Goal: Task Accomplishment & Management: Complete application form

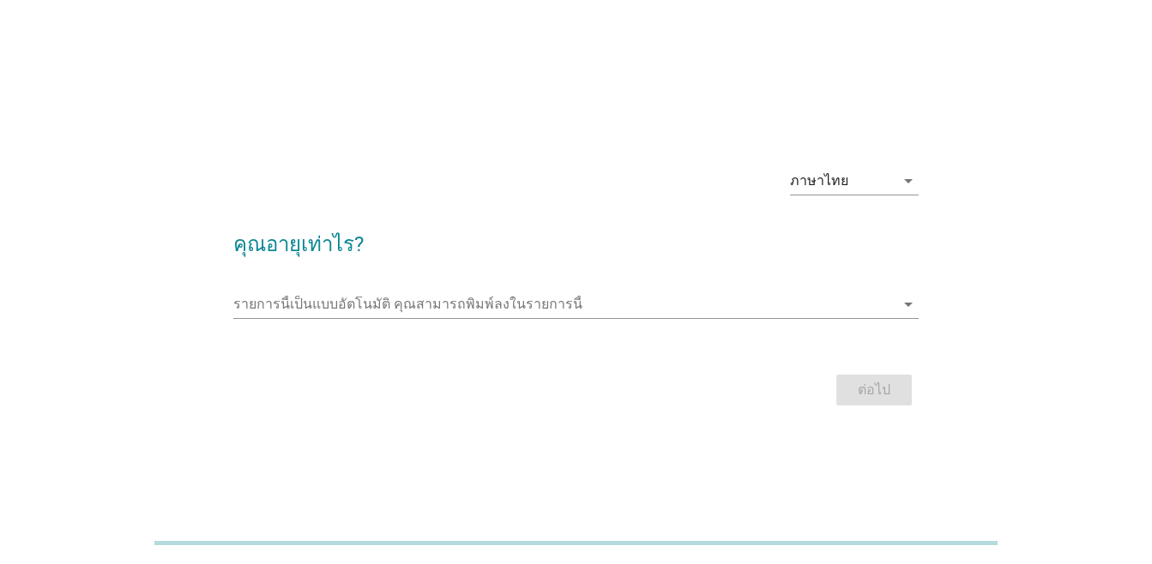
click at [758, 319] on div "รายการนี้เป็นแบบอัตโนมัติ [PERSON_NAME]พิมพ์ลงในรายการนี้ arrow_drop_down" at bounding box center [575, 313] width 685 height 45
click at [761, 311] on input "รายการนี้เป็นแบบอัตโนมัติ คุณสามารถพิมพ์ลงในรายการนี้" at bounding box center [563, 304] width 661 height 27
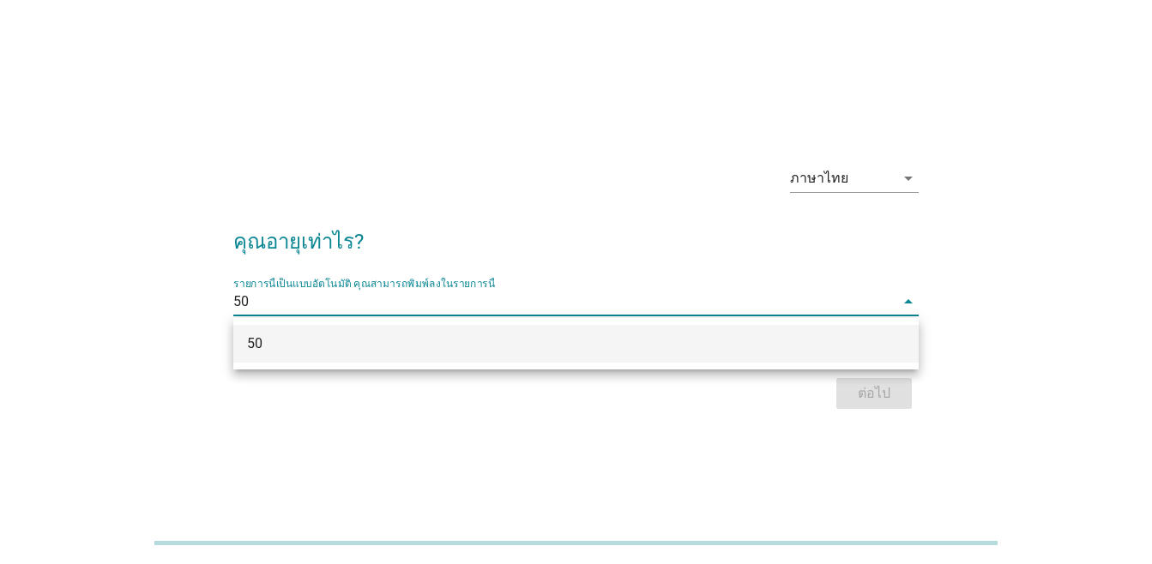
type input "50"
click at [1008, 310] on div "ภาษาไทย arrow_drop_down คุณอายุเท่าไร? รายการนี้เป็นแบบอัตโนมัติ [PERSON_NAME]พ…" at bounding box center [575, 282] width 1069 height 291
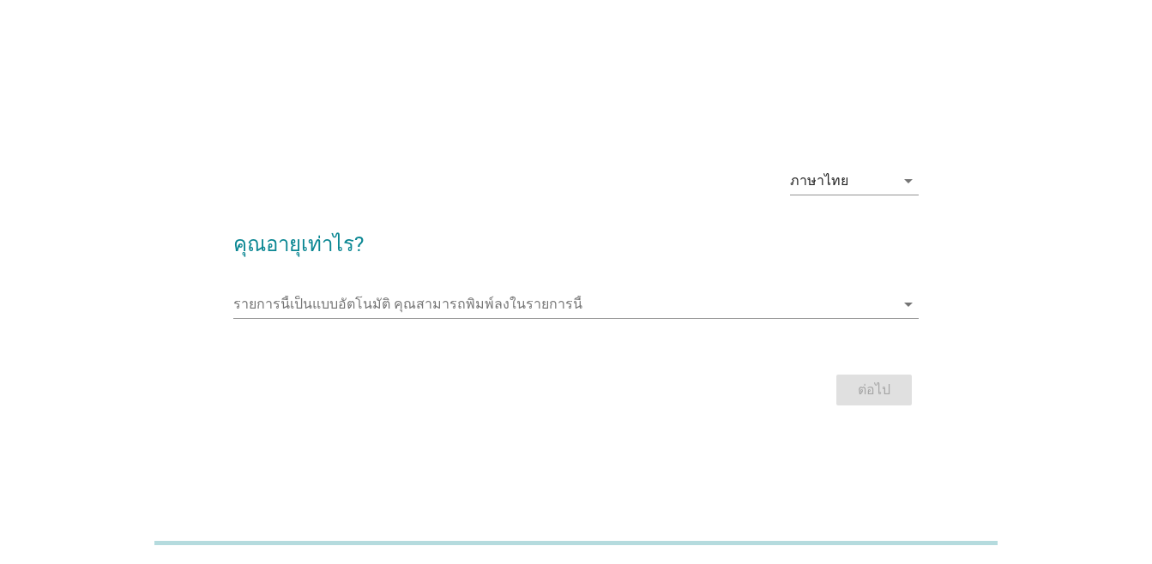
scroll to position [42, 0]
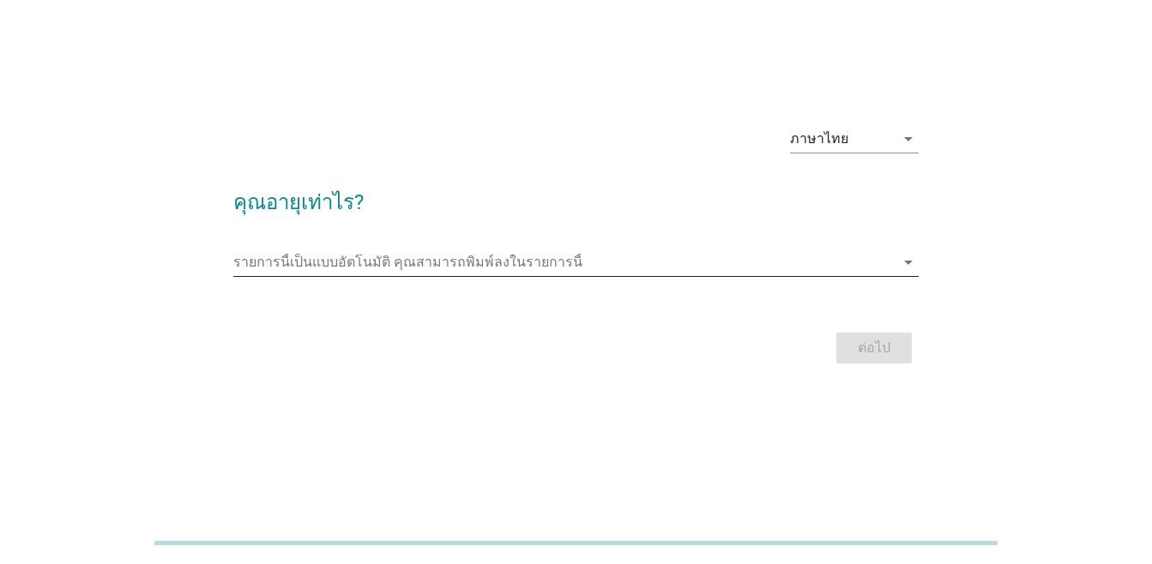
click at [753, 271] on input "รายการนี้เป็นแบบอัตโนมัติ คุณสามารถพิมพ์ลงในรายการนี้" at bounding box center [563, 262] width 661 height 27
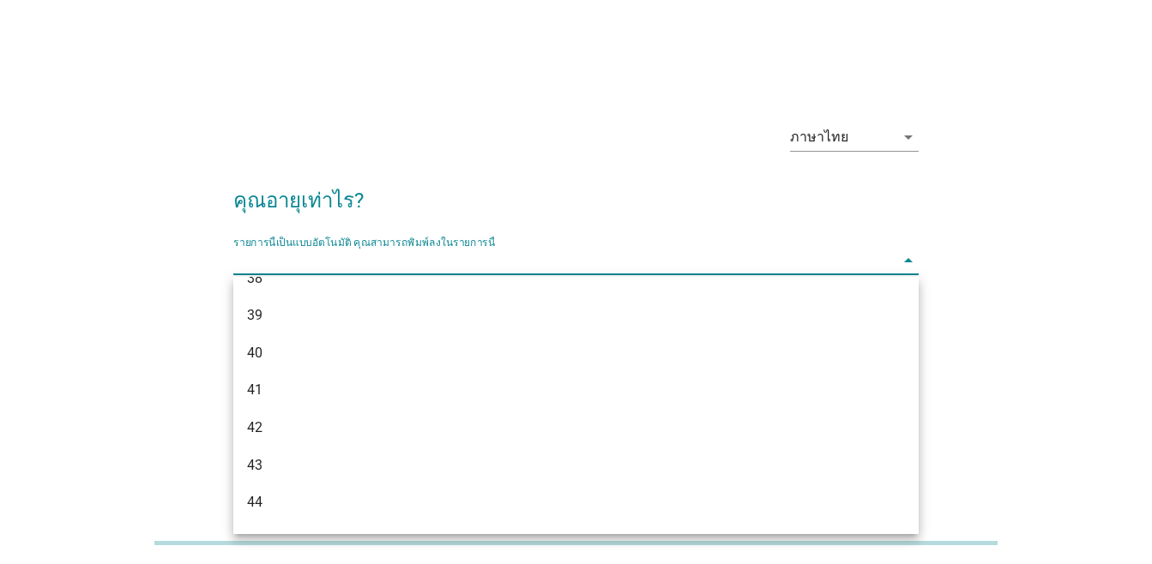
scroll to position [1115, 0]
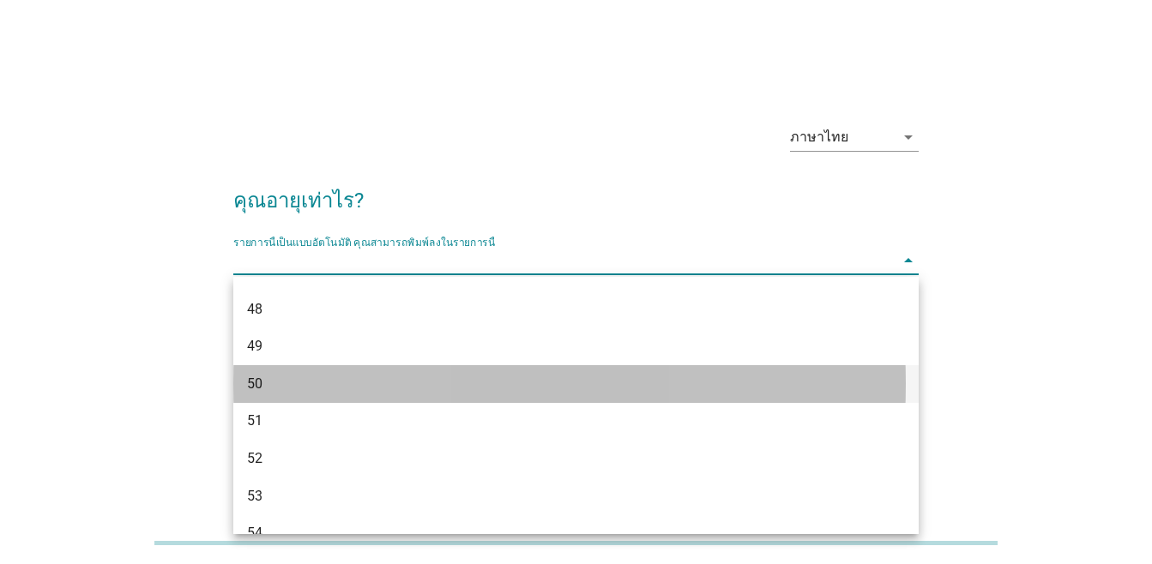
click at [294, 392] on div "50" at bounding box center [548, 384] width 603 height 21
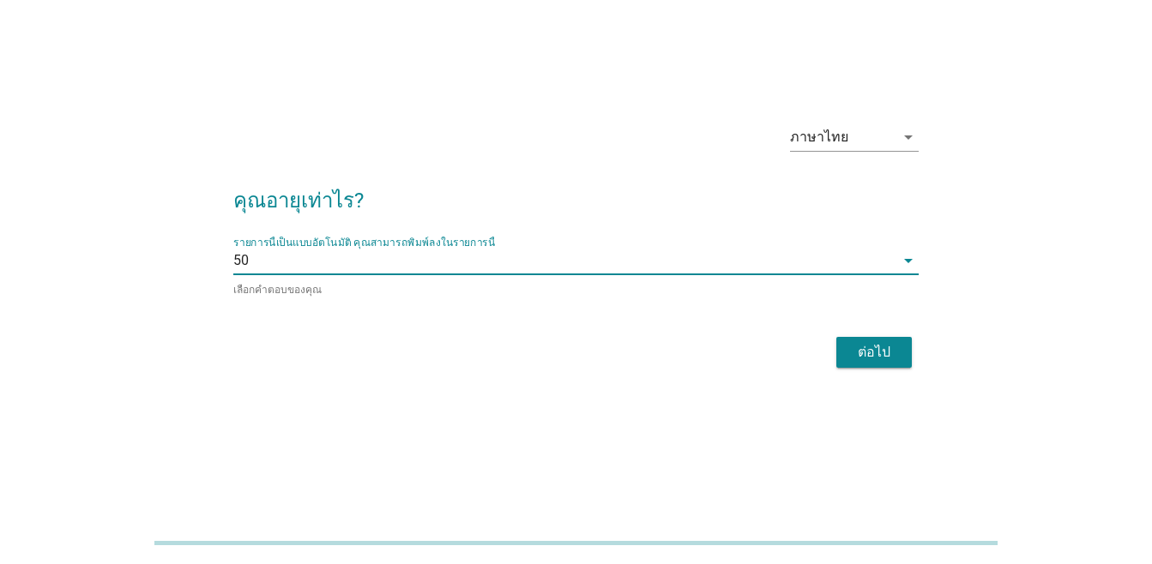
click at [889, 350] on div "ต่อไป" at bounding box center [874, 352] width 48 height 21
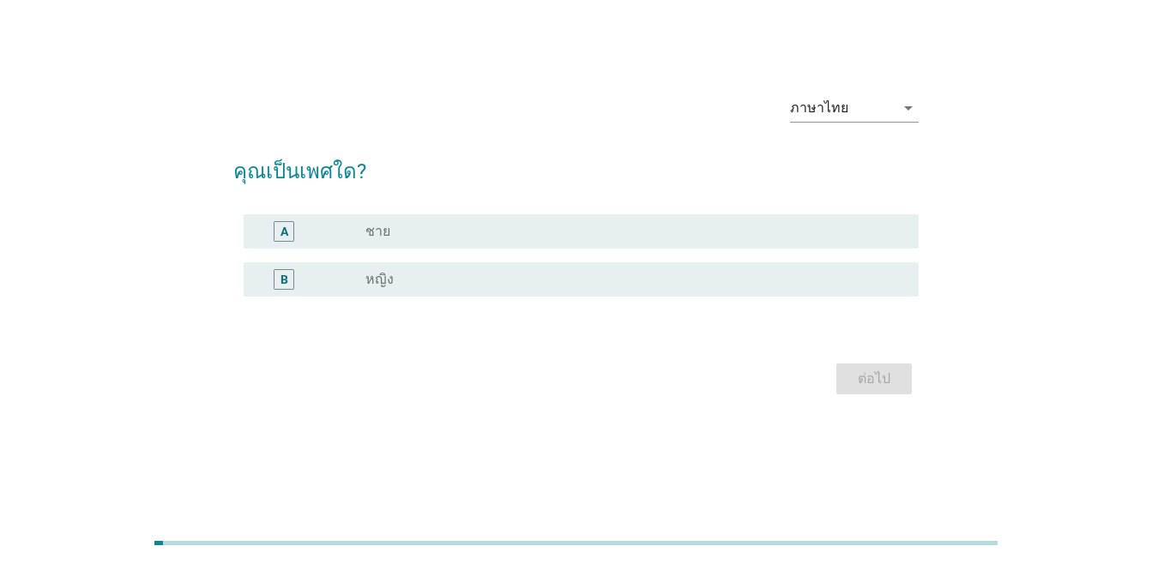
scroll to position [0, 0]
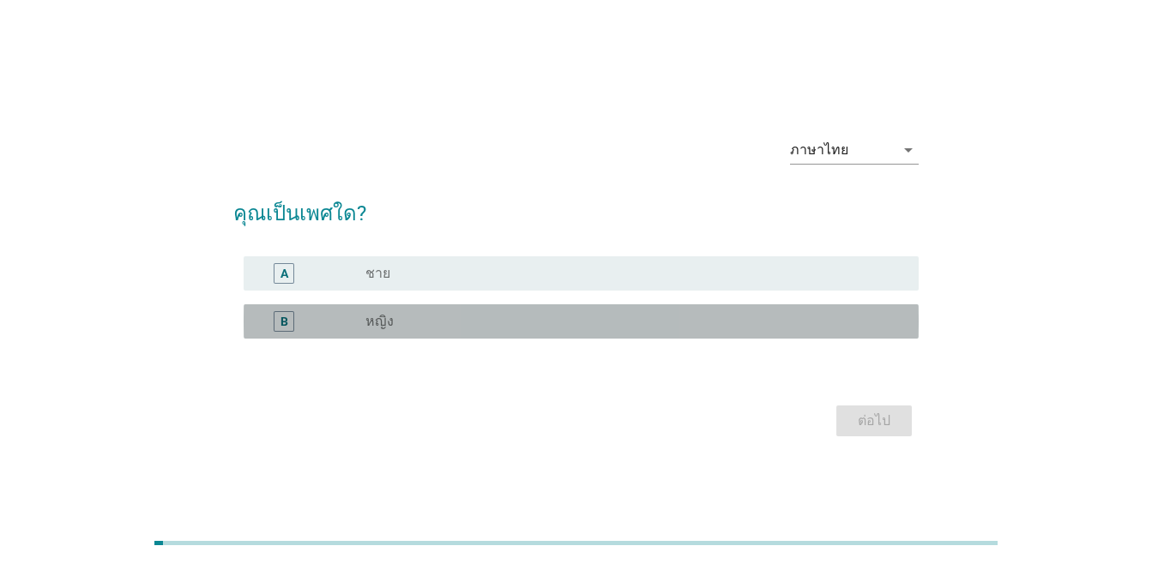
click at [609, 326] on div "radio_button_unchecked หญิง" at bounding box center [628, 321] width 526 height 17
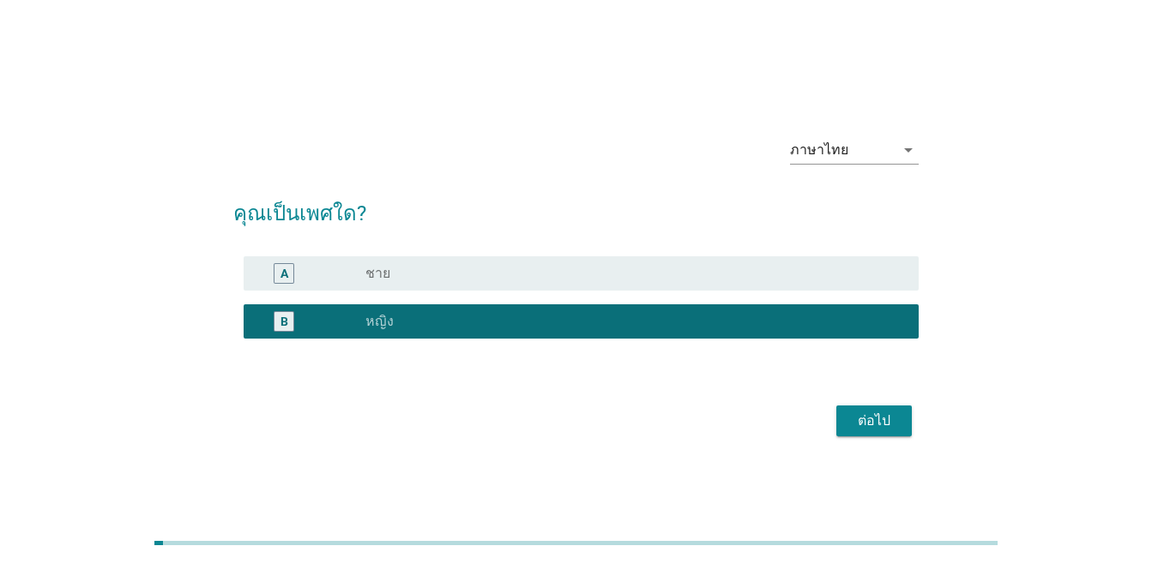
click at [879, 410] on button "ต่อไป" at bounding box center [873, 421] width 75 height 31
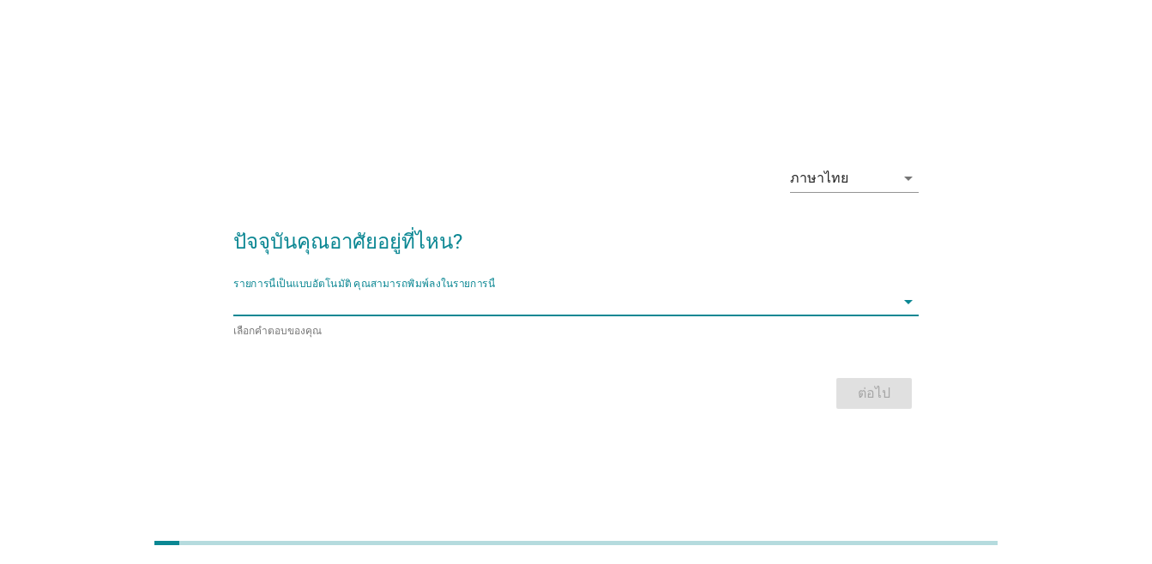
click at [741, 307] on input "รายการนี้เป็นแบบอัตโนมัติ คุณสามารถพิมพ์ลงในรายการนี้" at bounding box center [563, 301] width 661 height 27
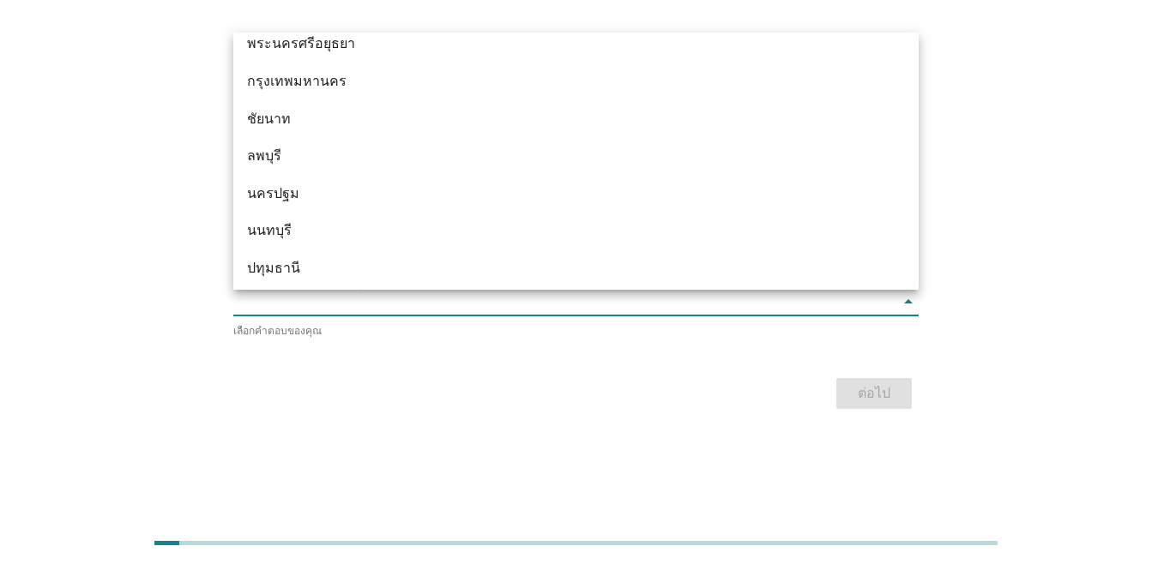
scroll to position [1263, 0]
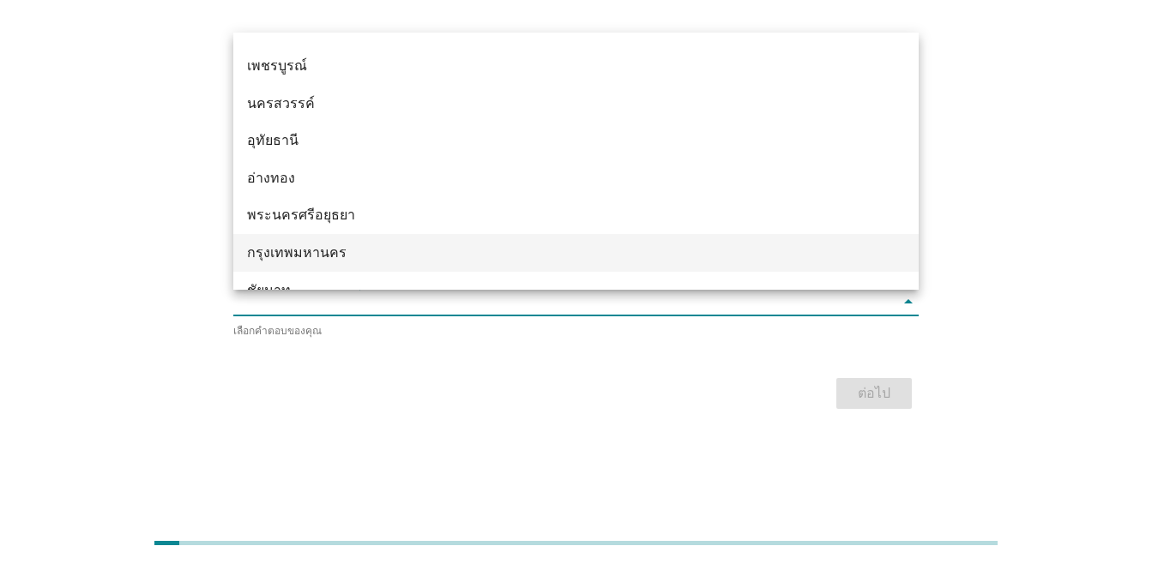
click at [334, 252] on div "กรุงเทพมหานคร" at bounding box center [548, 253] width 603 height 21
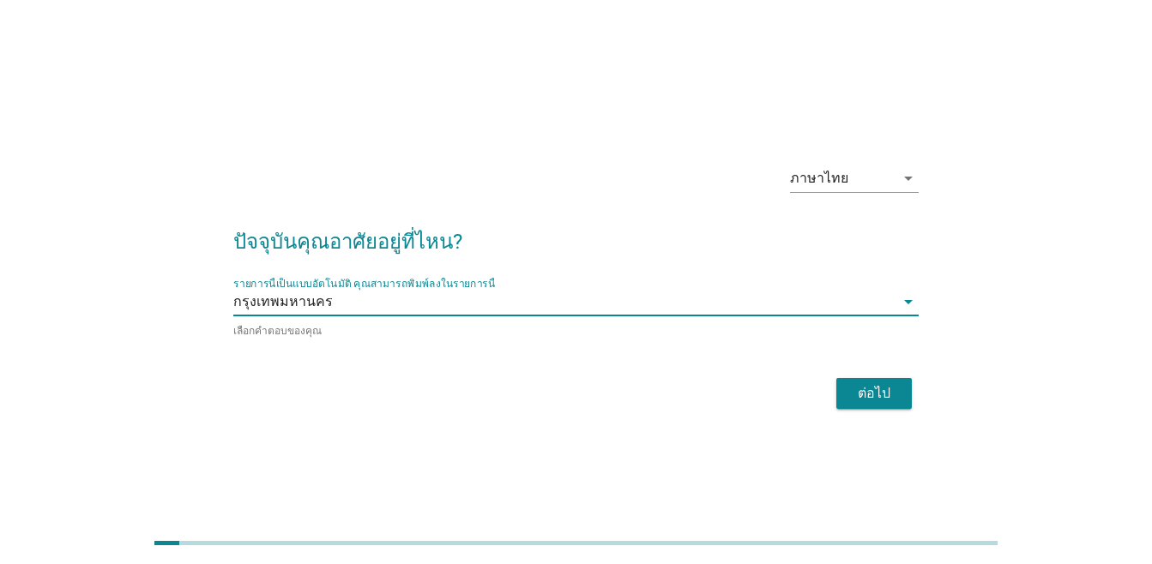
click at [877, 390] on div "ต่อไป" at bounding box center [874, 393] width 48 height 21
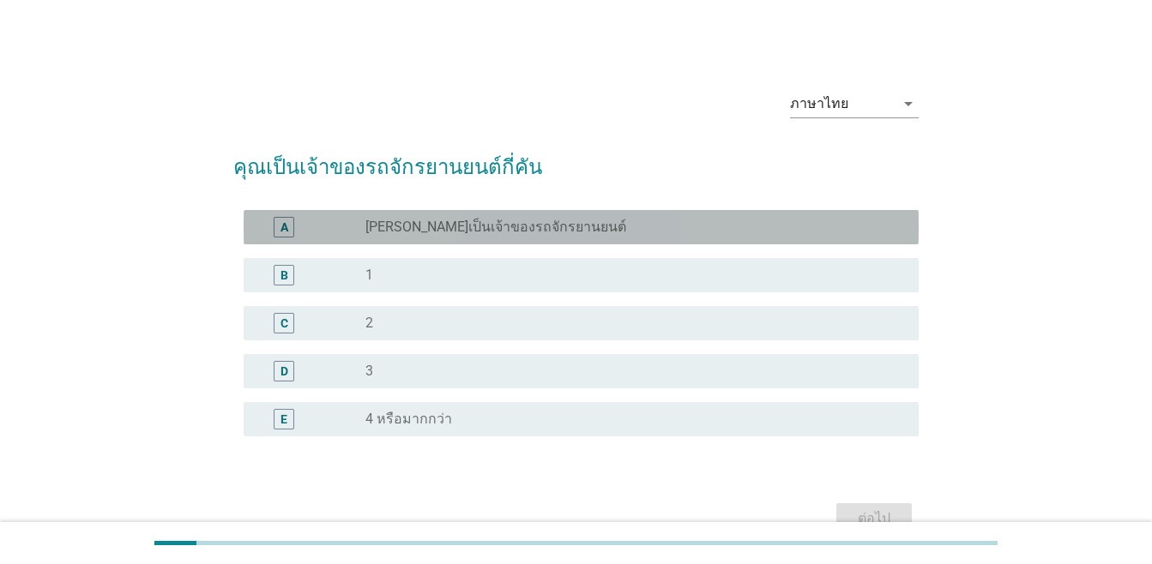
click at [570, 215] on div "A radio_button_unchecked [PERSON_NAME]เป็นเจ้าของรถจักรยานยนต์" at bounding box center [581, 227] width 675 height 34
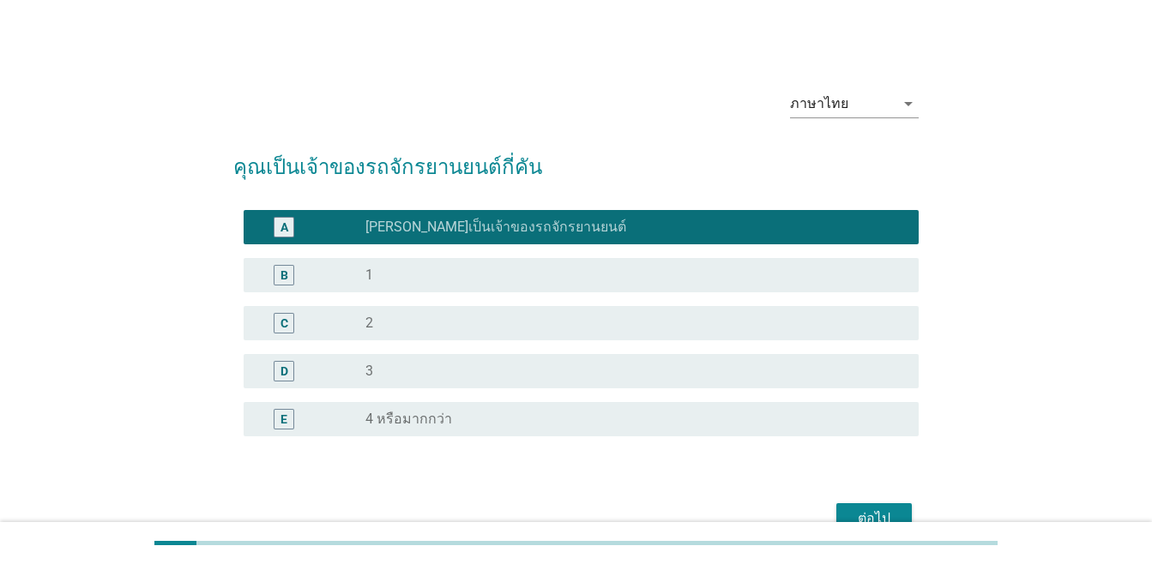
click at [863, 518] on div "ต่อไป" at bounding box center [874, 518] width 48 height 21
